Goal: Transaction & Acquisition: Purchase product/service

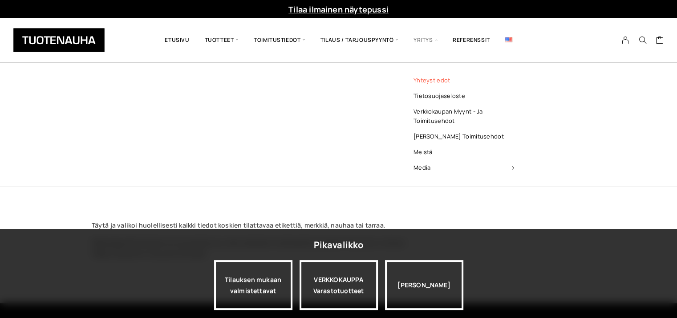
click at [441, 80] on link "Yhteystiedot" at bounding box center [463, 81] width 129 height 16
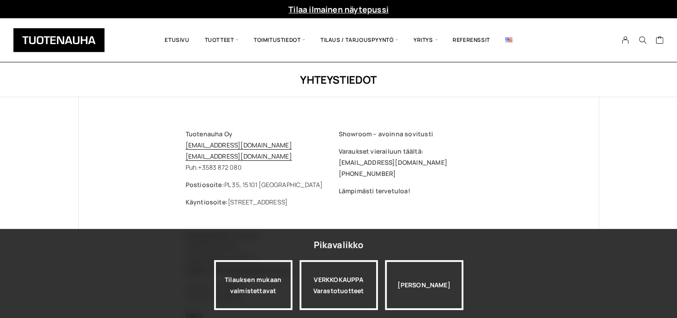
scroll to position [45, 0]
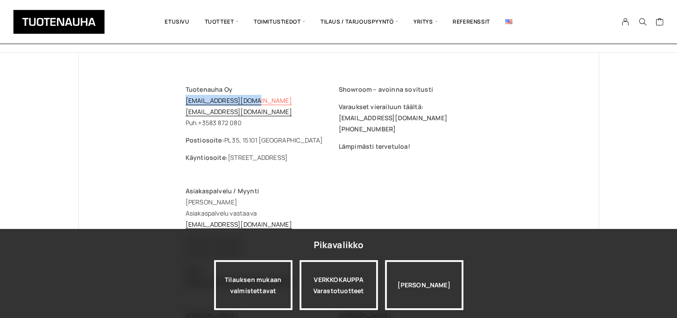
drag, startPoint x: 255, startPoint y: 101, endPoint x: 187, endPoint y: 104, distance: 68.2
click at [187, 104] on p "Tuotenauha Oy myynti@tuotenauha.fi info@tuotenauha.fi Puh. +358 3 872 080" at bounding box center [262, 106] width 153 height 45
copy link "myynti@tuotenauha.fi"
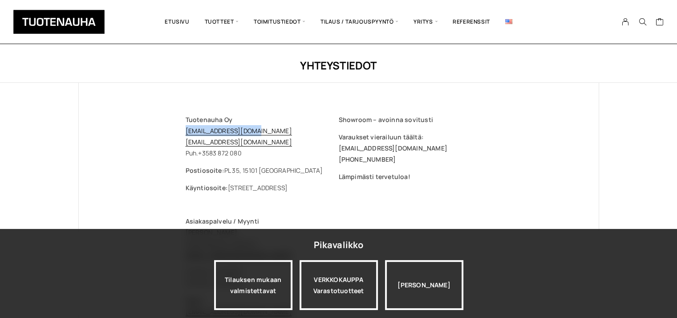
scroll to position [0, 0]
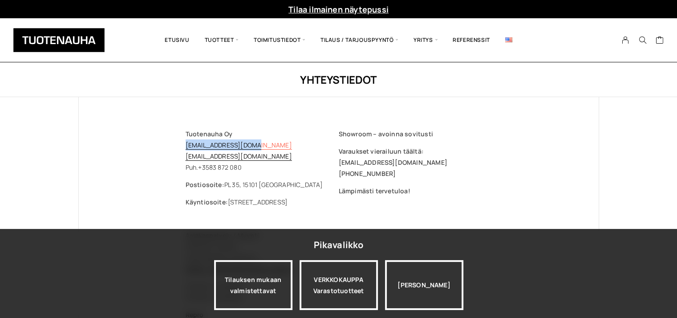
copy link "myynti@tuotenauha.fi"
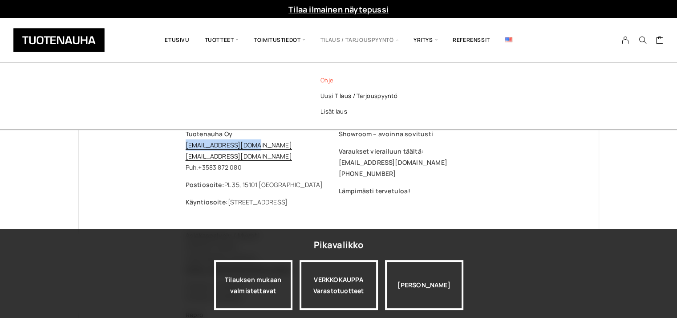
click at [328, 77] on link "Ohje" at bounding box center [370, 81] width 129 height 16
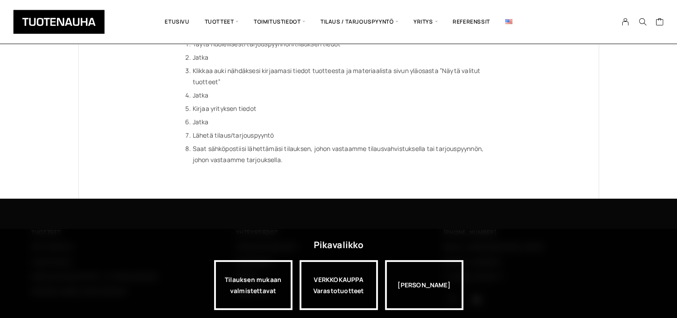
scroll to position [37, 0]
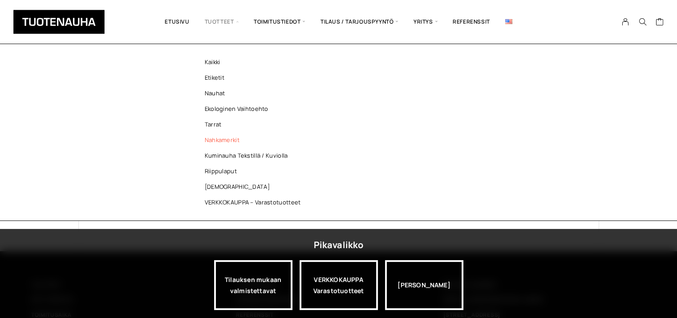
click at [234, 140] on link "Nahkamerkit" at bounding box center [254, 140] width 129 height 16
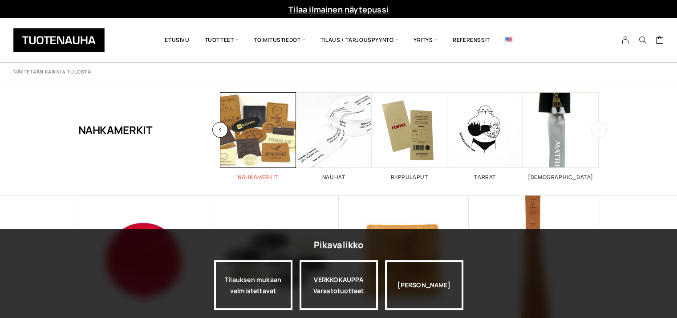
click at [271, 130] on span "Visit product category Nahkamerkit" at bounding box center [258, 130] width 76 height 76
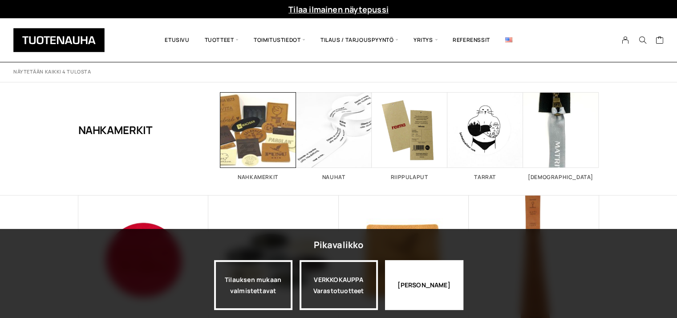
click at [421, 286] on div "Jatka katselua" at bounding box center [424, 285] width 78 height 50
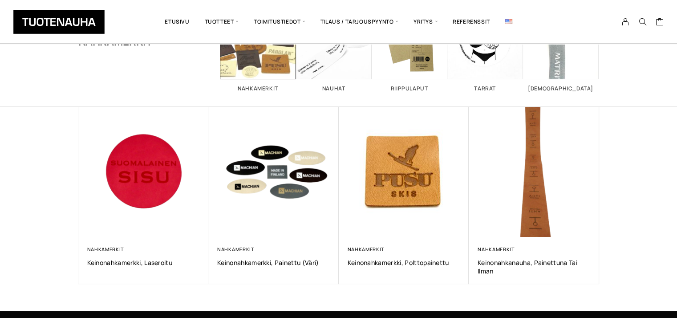
scroll to position [89, 0]
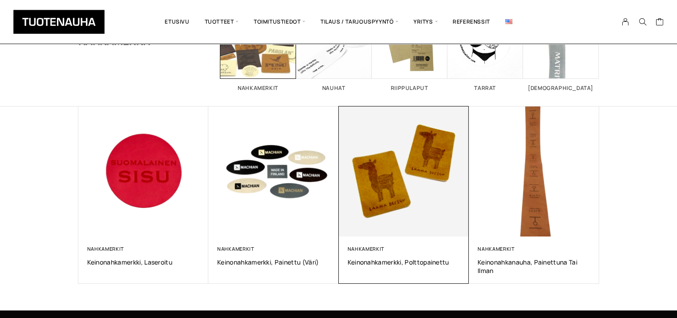
click at [402, 164] on img at bounding box center [403, 171] width 137 height 137
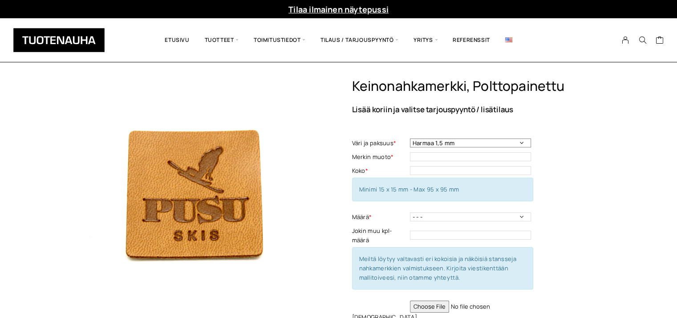
click at [523, 143] on select "Harmaa 1,5 mm Musta 0,6 mm Musta 1,5 mm Keskiruskea 1,5 mm Keskiruskea 0,6 mm V…" at bounding box center [470, 142] width 121 height 9
click at [523, 156] on input "text" at bounding box center [470, 156] width 121 height 9
click at [522, 170] on input "text" at bounding box center [470, 170] width 121 height 9
click at [523, 216] on select "- - - 50 kpl 100 kpl 200 kpl 300 kpl 400 kpl" at bounding box center [470, 216] width 121 height 9
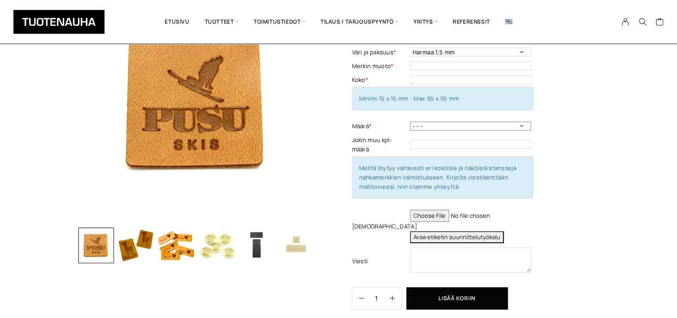
scroll to position [89, 0]
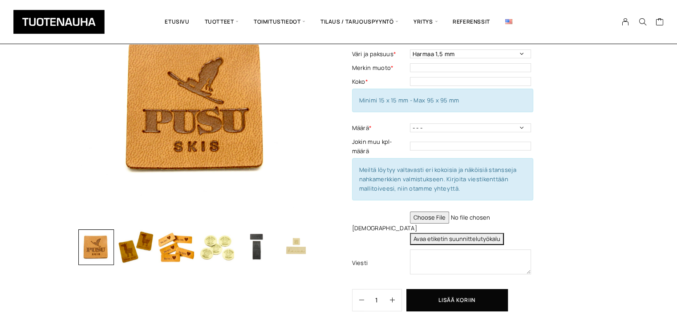
click at [144, 249] on img "button" at bounding box center [136, 247] width 36 height 36
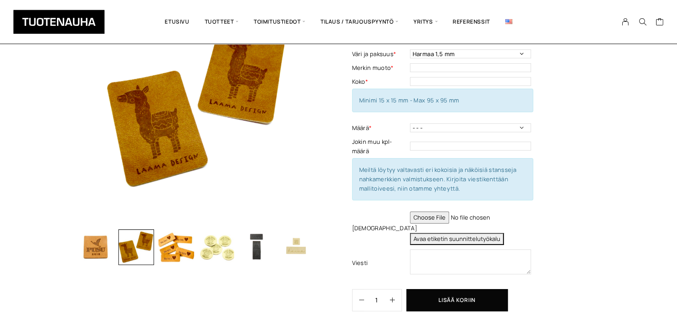
click at [168, 250] on img "button" at bounding box center [176, 247] width 36 height 36
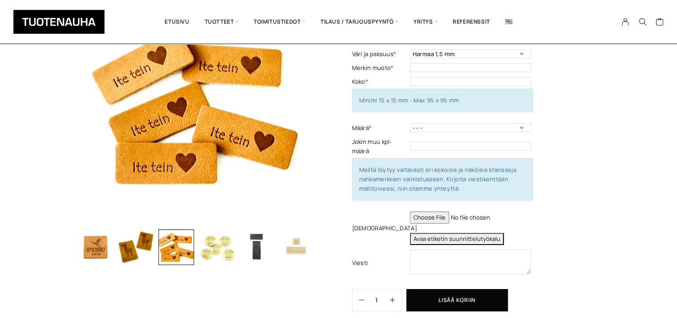
click at [210, 246] on img "button" at bounding box center [217, 247] width 36 height 36
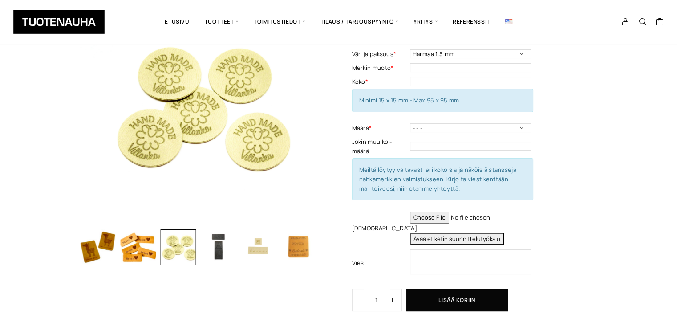
click at [239, 244] on div at bounding box center [240, 247] width 401 height 36
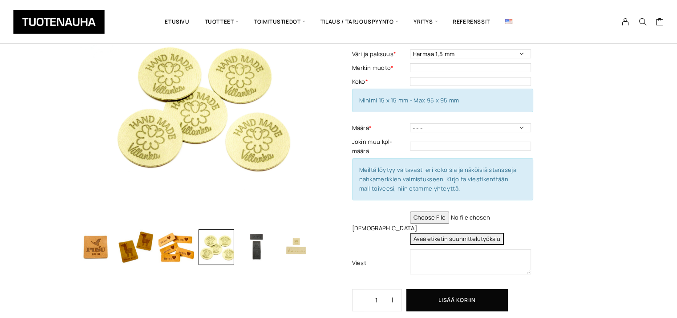
click at [283, 243] on img "button" at bounding box center [297, 247] width 36 height 36
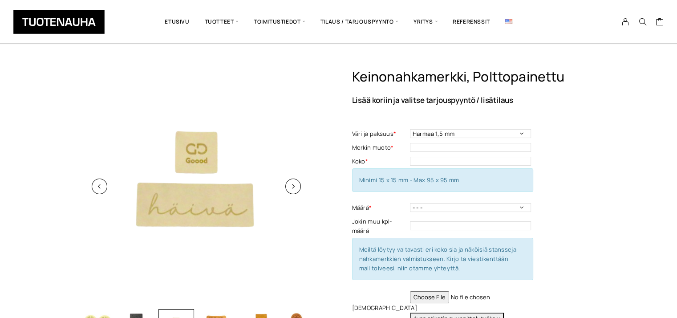
scroll to position [0, 0]
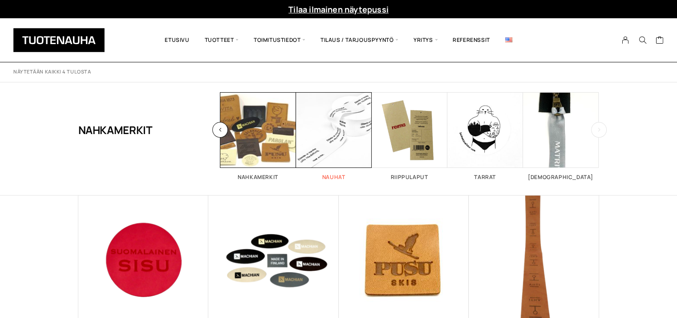
click at [346, 116] on span "Visit product category Nauhat" at bounding box center [334, 130] width 76 height 76
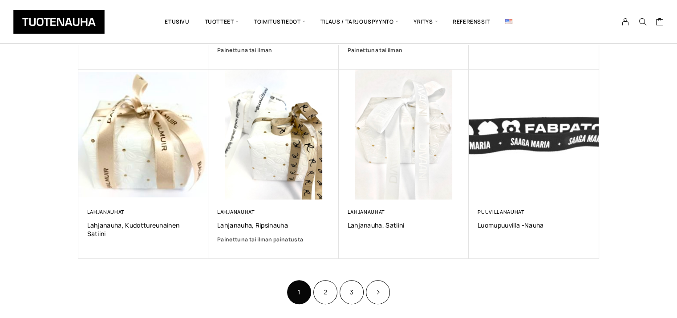
scroll to position [534, 0]
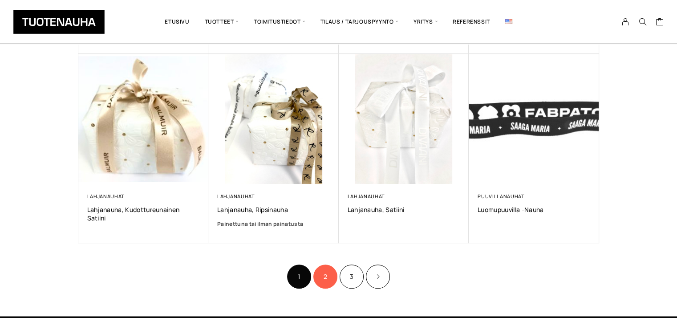
click at [328, 275] on link "2" at bounding box center [325, 276] width 24 height 24
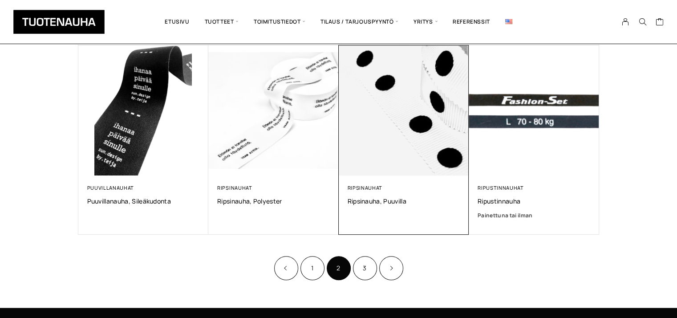
scroll to position [579, 0]
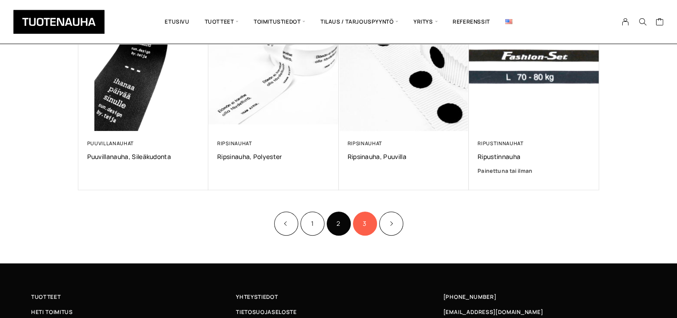
click at [362, 219] on link "3" at bounding box center [365, 223] width 24 height 24
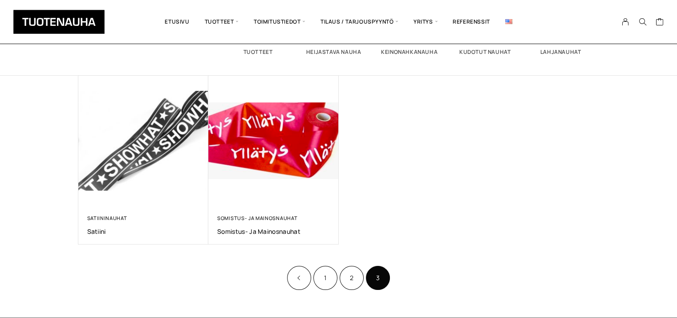
scroll to position [134, 0]
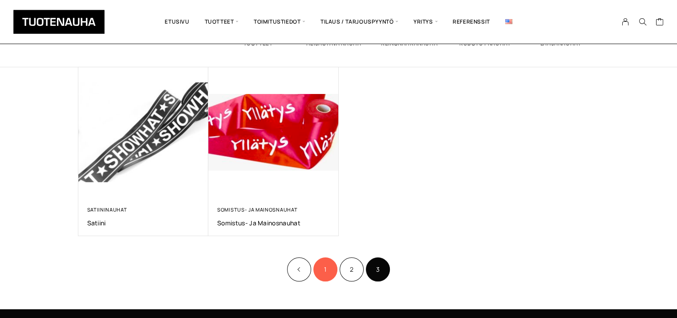
click at [328, 275] on link "1" at bounding box center [325, 269] width 24 height 24
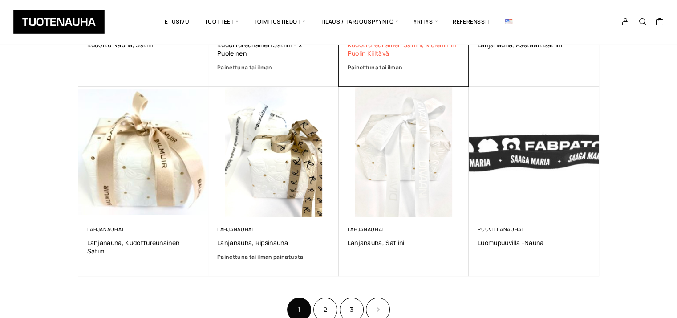
scroll to position [534, 0]
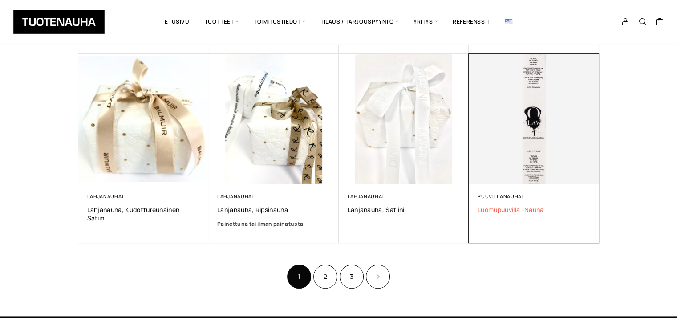
click at [507, 207] on span "Luomupuuvilla -nauha" at bounding box center [534, 209] width 113 height 8
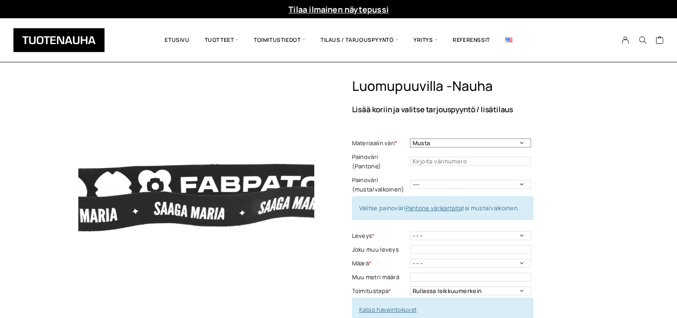
click at [501, 140] on select "Musta Valkoinen Luonnonvalkoinen Vaalea harmaa" at bounding box center [470, 142] width 121 height 9
click at [497, 157] on input "text" at bounding box center [470, 161] width 121 height 9
click at [495, 180] on select "--- Musta Valkoinen" at bounding box center [470, 184] width 121 height 9
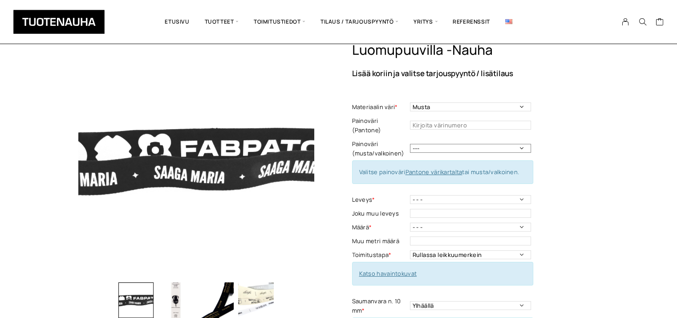
scroll to position [134, 0]
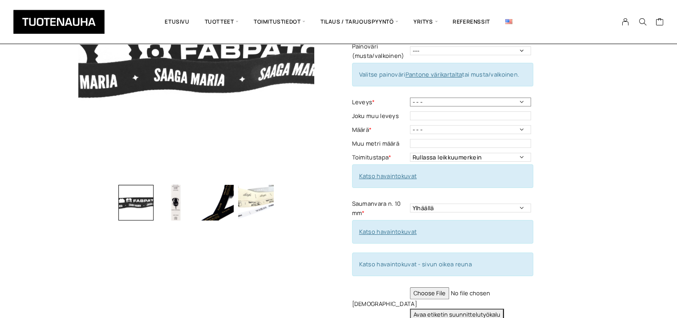
click at [518, 97] on select "- - - 10 mm: harmaa, luonnonvalkoinen 15 mm: harmaa, luonnonvalkoinen 20mm: mus…" at bounding box center [470, 101] width 121 height 9
drag, startPoint x: 520, startPoint y: 93, endPoint x: 557, endPoint y: 74, distance: 41.6
click at [557, 74] on div "Luomupuuvilla -nauha Lisää koriin ja valitse tarjouspyyntö / lisätilaus Materia…" at bounding box center [475, 179] width 247 height 470
click at [520, 97] on select "- - - 10 mm: harmaa, luonnonvalkoinen 15 mm: harmaa, luonnonvalkoinen 20mm: mus…" at bounding box center [470, 101] width 121 height 9
select select "35 mm: musta, luonnonvalkoinen"
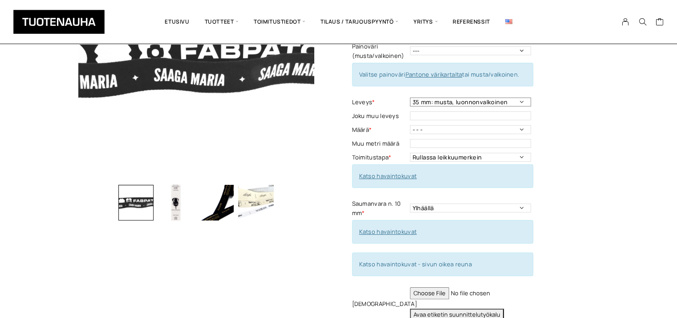
click at [410, 97] on select "- - - 10 mm: harmaa, luonnonvalkoinen 15 mm: harmaa, luonnonvalkoinen 20mm: mus…" at bounding box center [470, 101] width 121 height 9
